Goal: Information Seeking & Learning: Learn about a topic

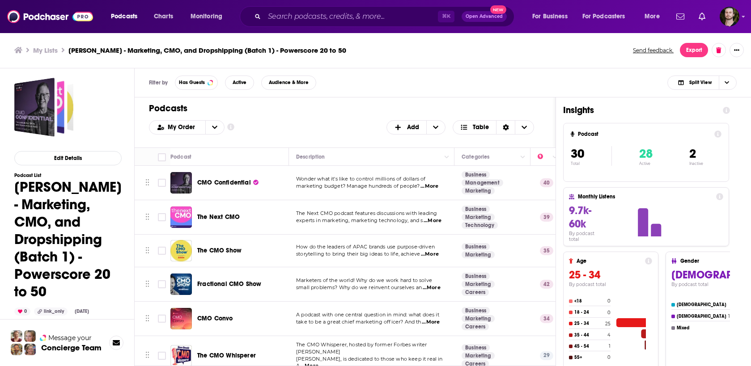
scroll to position [695, 0]
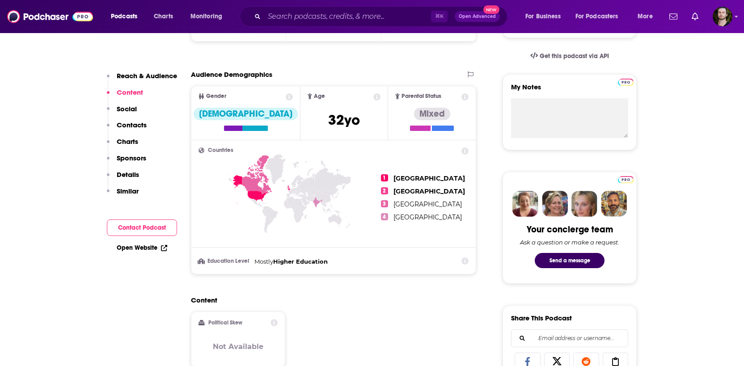
scroll to position [52, 0]
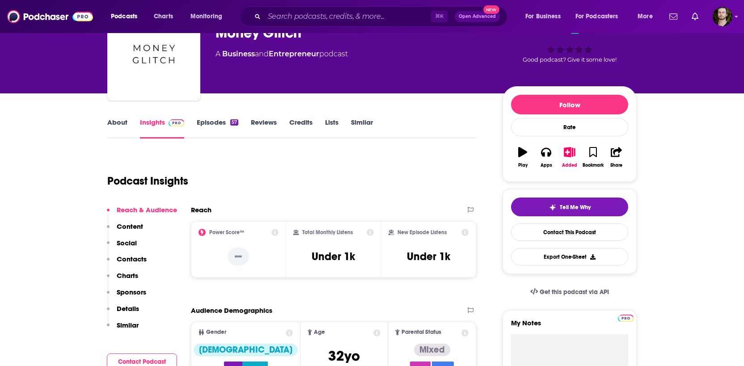
click at [219, 118] on link "Episodes 57" at bounding box center [218, 128] width 42 height 21
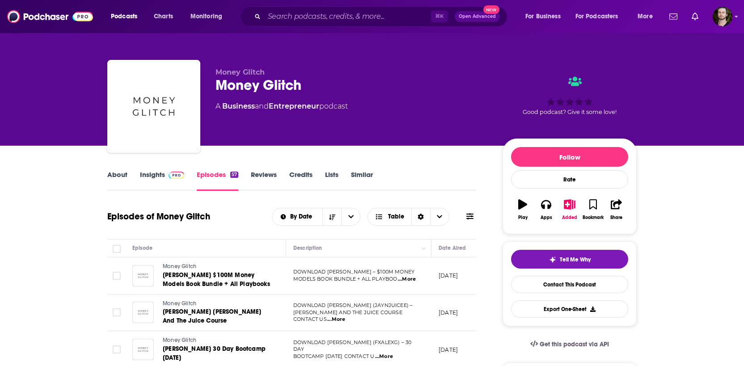
click at [118, 180] on link "About" at bounding box center [117, 180] width 20 height 21
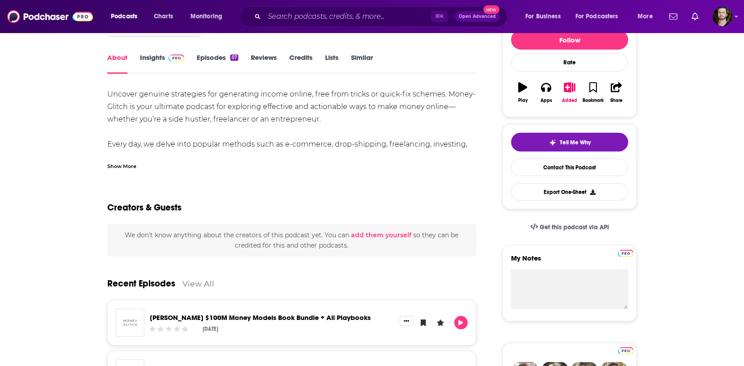
scroll to position [114, 0]
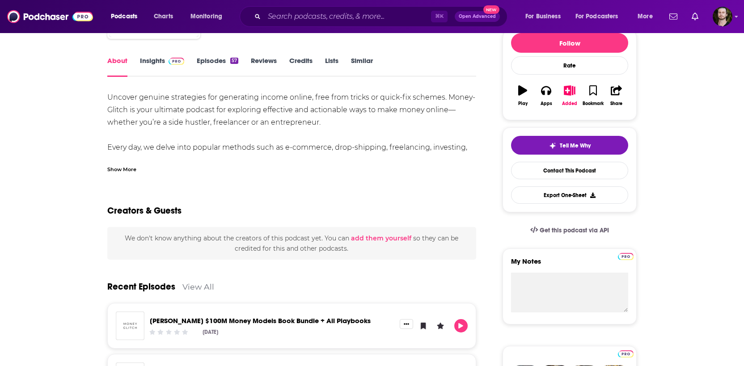
click at [122, 171] on div "Show More" at bounding box center [121, 169] width 29 height 8
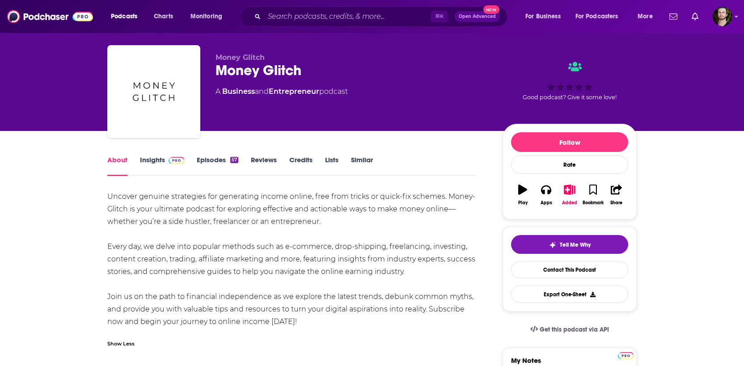
scroll to position [0, 0]
